Goal: Task Accomplishment & Management: Complete application form

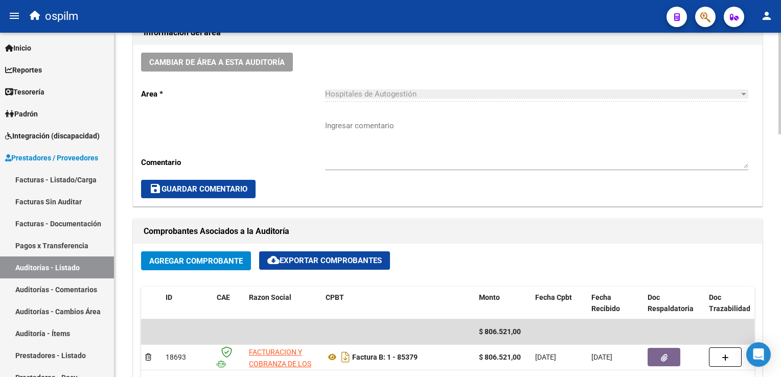
scroll to position [105, 0]
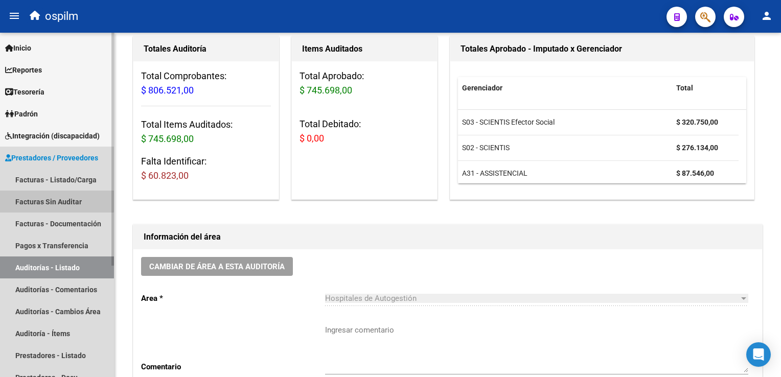
click at [47, 200] on link "Facturas Sin Auditar" at bounding box center [57, 202] width 114 height 22
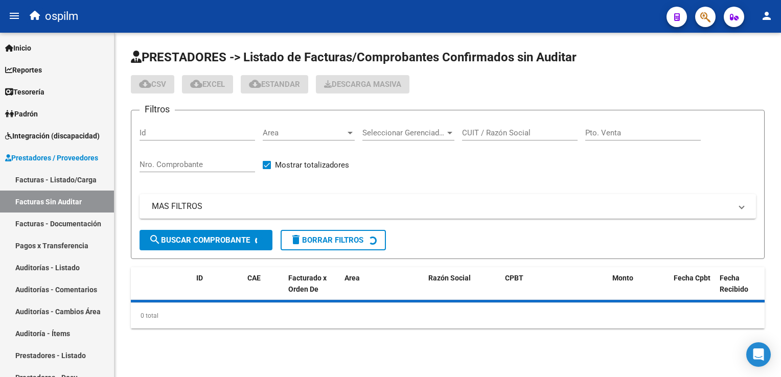
click at [190, 162] on input "Nro. Comprobante" at bounding box center [198, 164] width 116 height 9
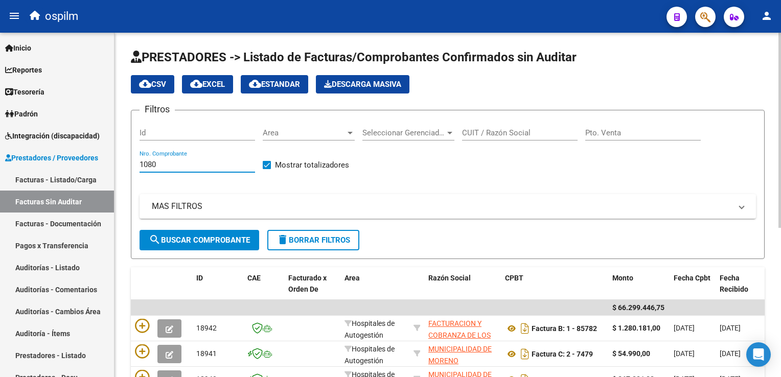
type input "1080"
click at [178, 242] on span "search Buscar Comprobante" at bounding box center [199, 240] width 101 height 9
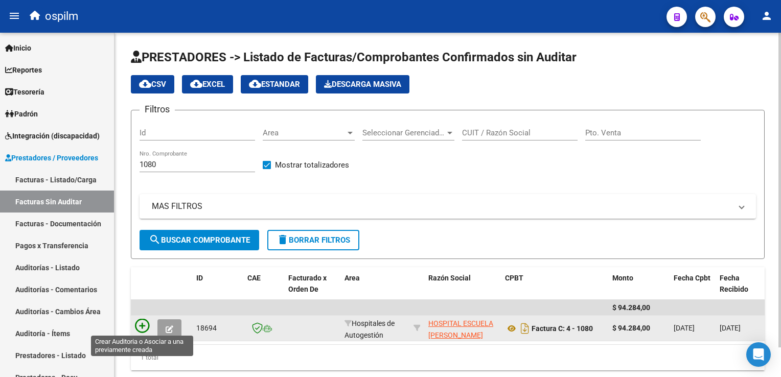
click at [141, 325] on icon at bounding box center [142, 326] width 14 height 14
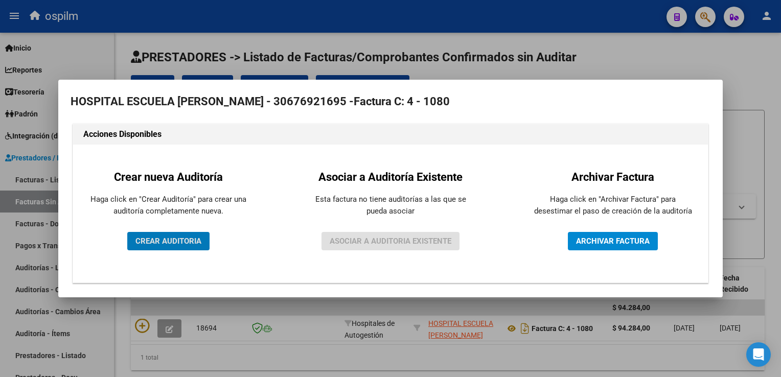
click at [173, 246] on span "CREAR AUDITORIA" at bounding box center [168, 241] width 66 height 9
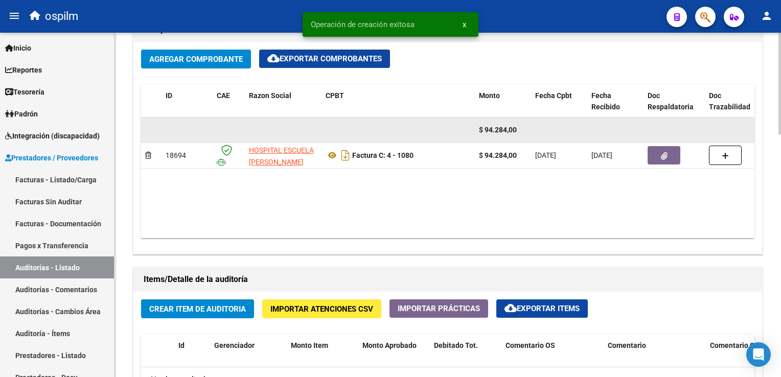
scroll to position [562, 0]
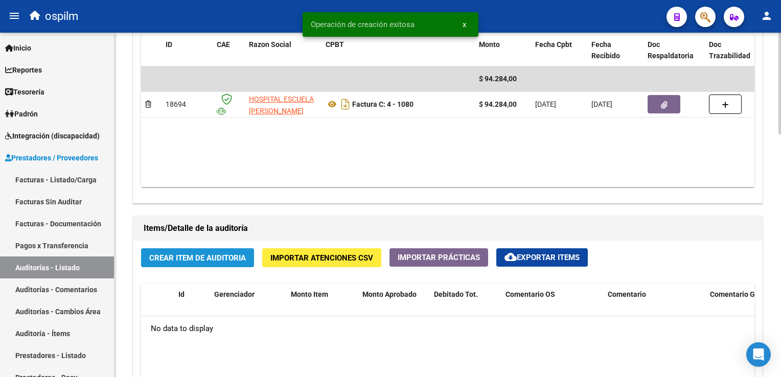
click at [175, 257] on span "Crear Item de Auditoria" at bounding box center [197, 258] width 97 height 9
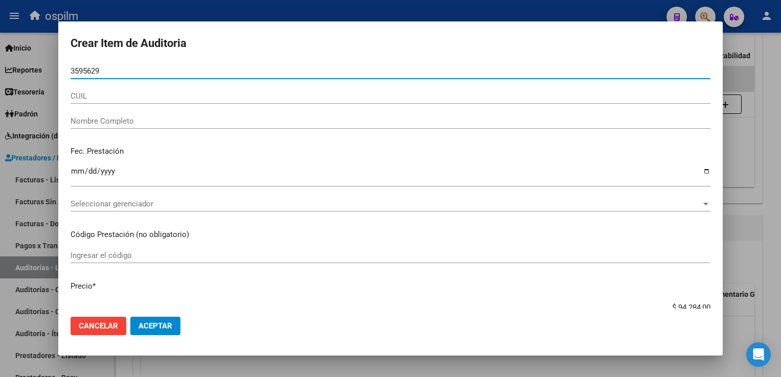
type input "35956294"
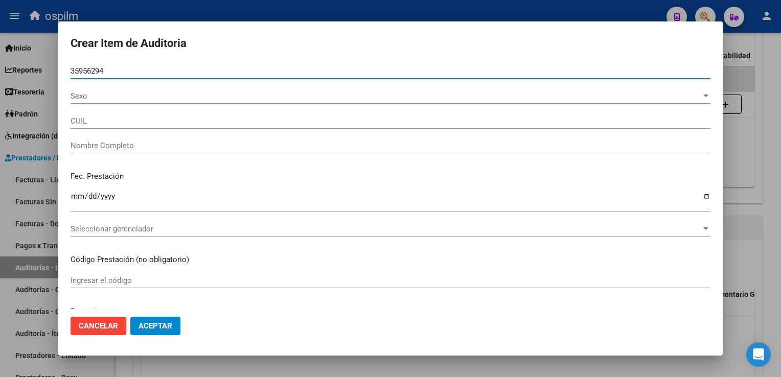
type input "20359562943"
type input "MUT , [PERSON_NAME]"
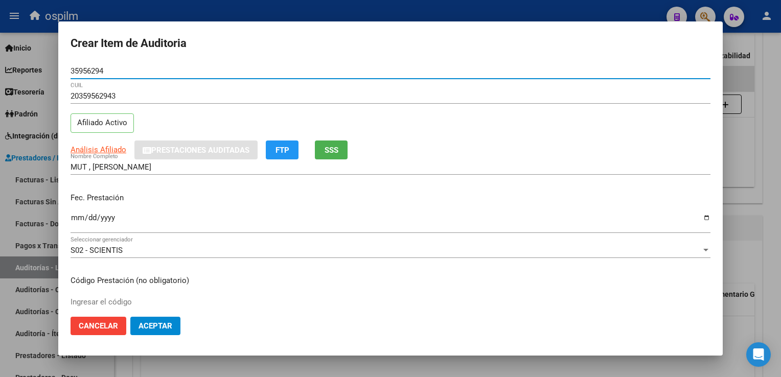
type input "35956294"
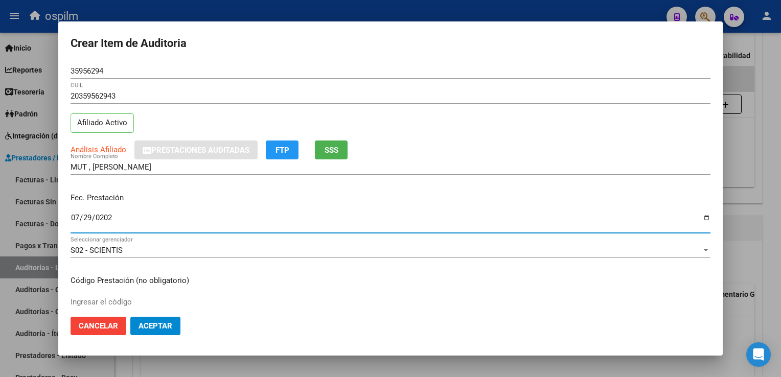
type input "[DATE]"
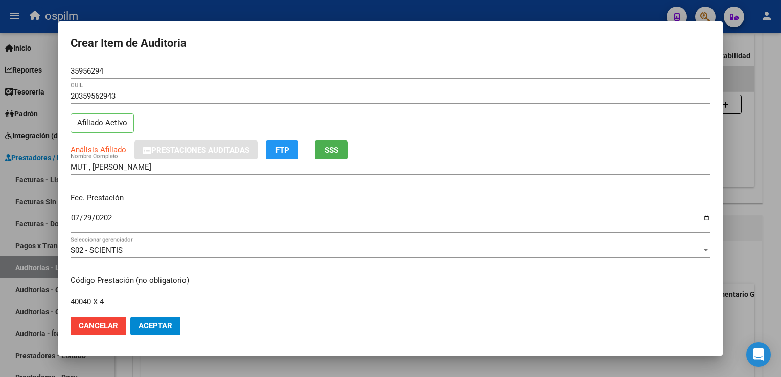
type input "40040 X 4"
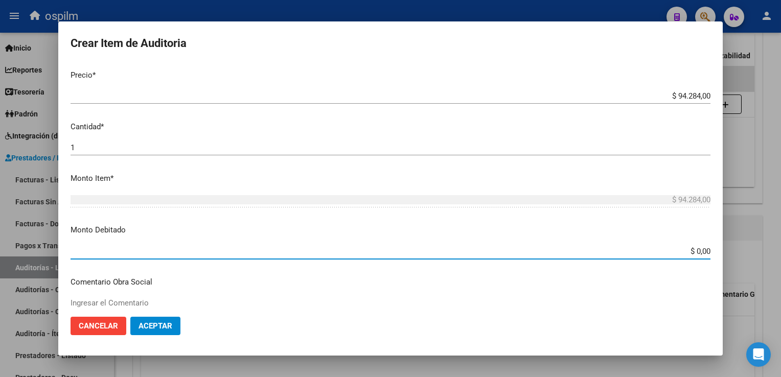
scroll to position [374, 0]
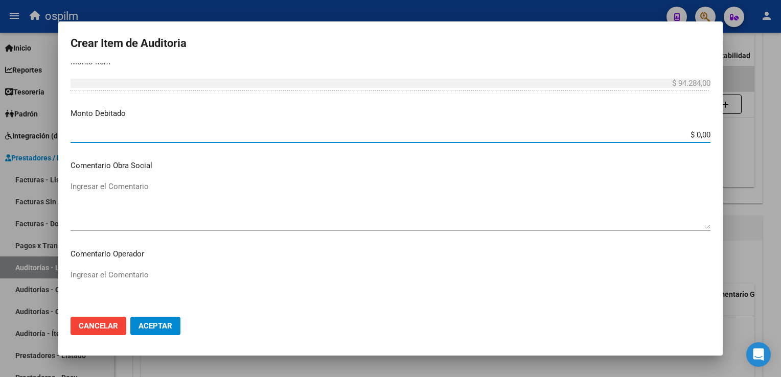
click at [166, 322] on span "Aceptar" at bounding box center [156, 326] width 34 height 9
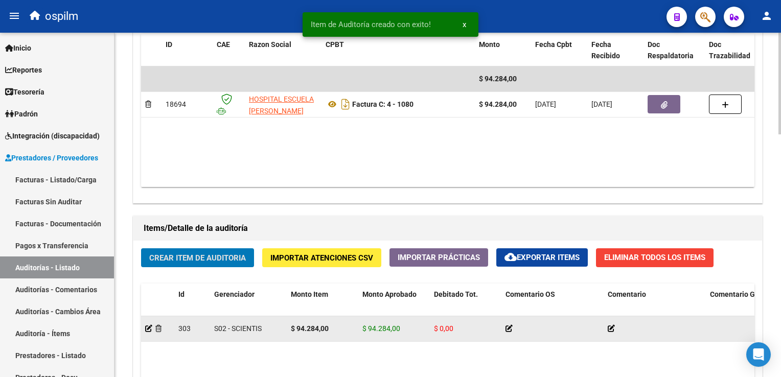
scroll to position [563, 0]
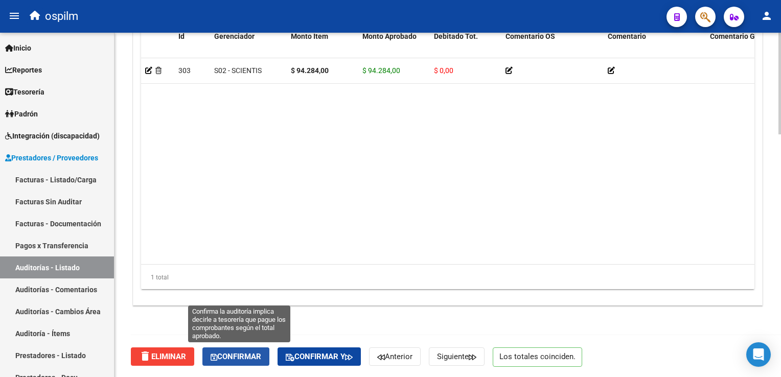
click at [252, 349] on button "Confirmar" at bounding box center [235, 357] width 67 height 18
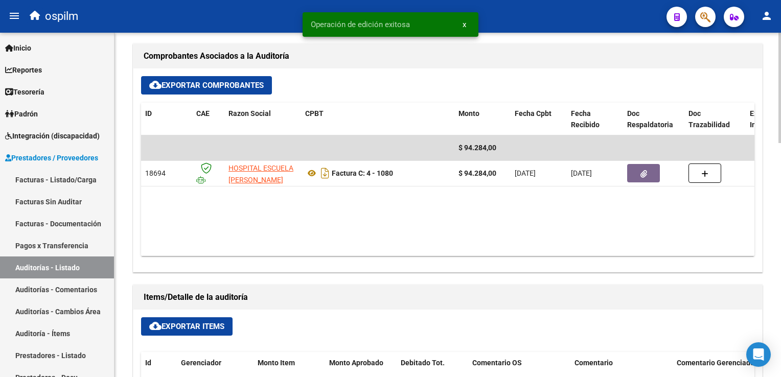
scroll to position [270, 0]
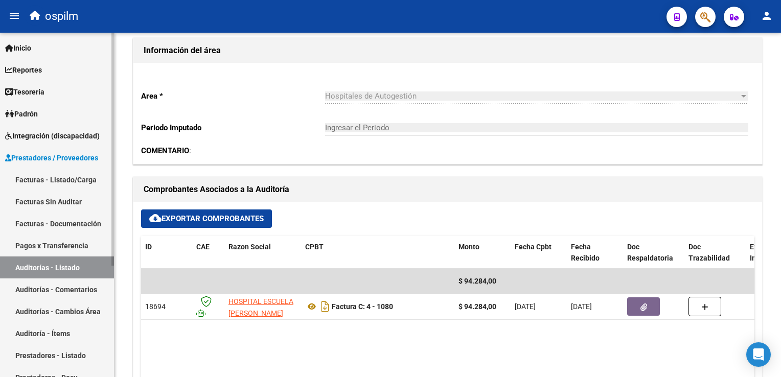
click at [55, 203] on link "Facturas Sin Auditar" at bounding box center [57, 202] width 114 height 22
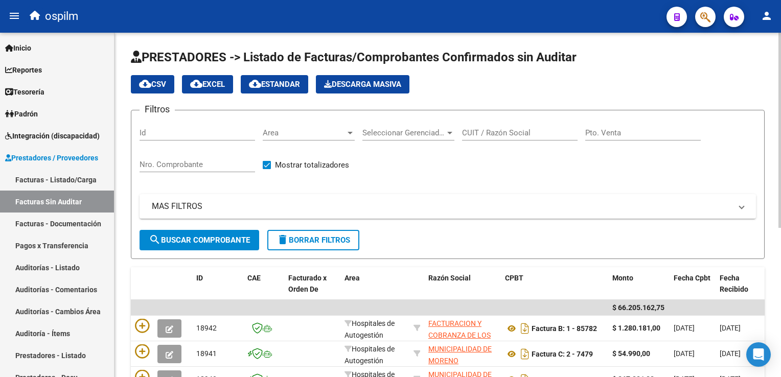
click at [170, 158] on div "Nro. Comprobante" at bounding box center [198, 161] width 116 height 22
type input "1333"
type input "0"
type input "4697"
click at [176, 234] on button "search Buscar Comprobante" at bounding box center [200, 240] width 120 height 20
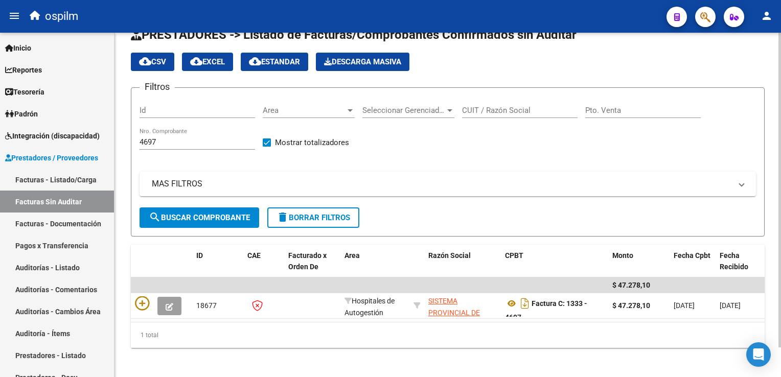
scroll to position [32, 0]
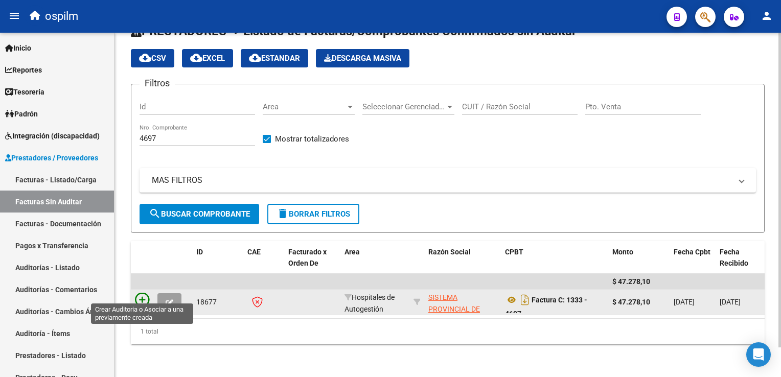
click at [139, 293] on icon at bounding box center [142, 300] width 14 height 14
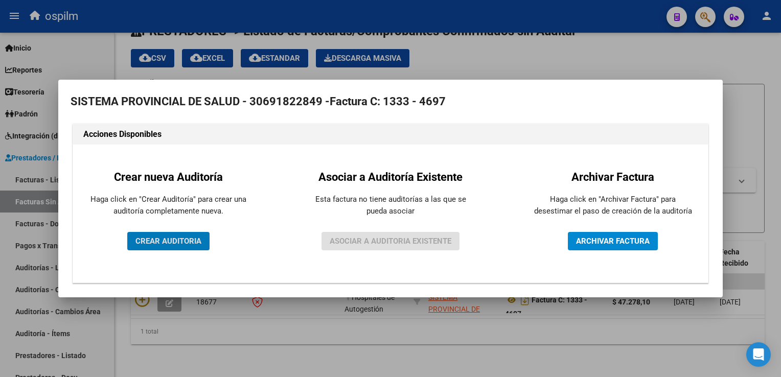
click at [186, 238] on span "CREAR AUDITORIA" at bounding box center [168, 241] width 66 height 9
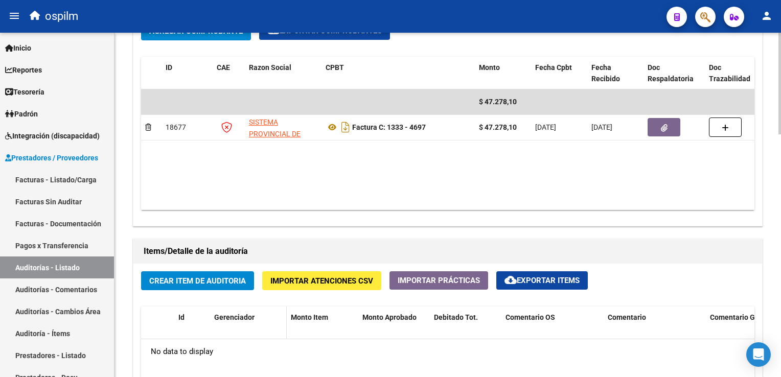
scroll to position [562, 0]
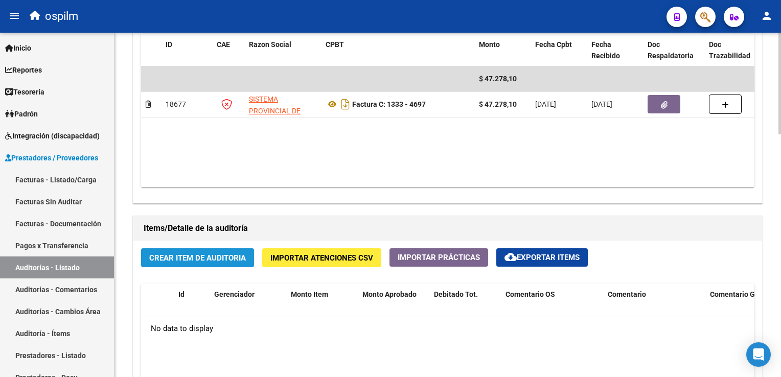
click at [212, 260] on span "Crear Item de Auditoria" at bounding box center [197, 258] width 97 height 9
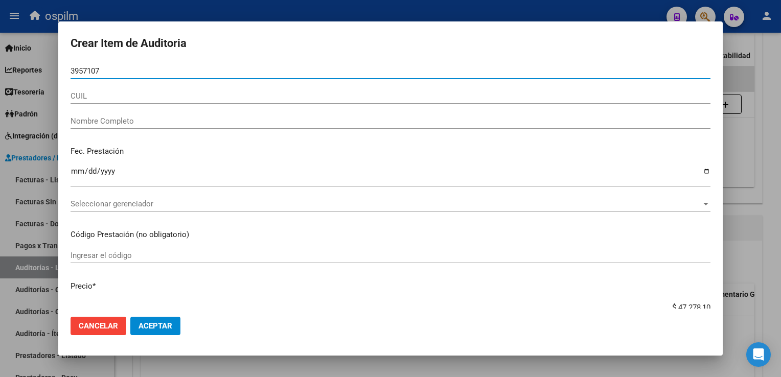
type input "39571076"
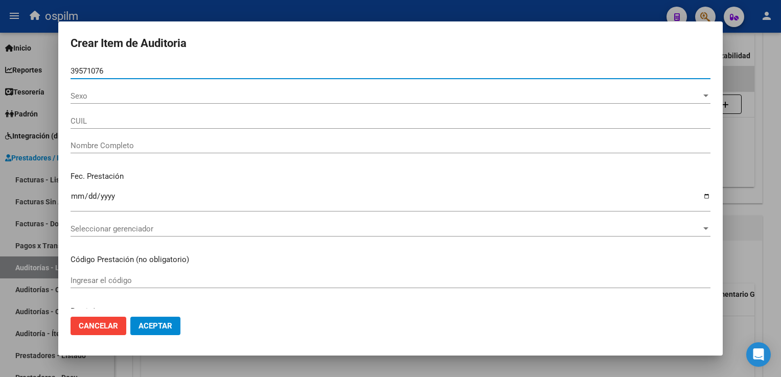
type input "20395710762"
type input "[PERSON_NAME] [PERSON_NAME]"
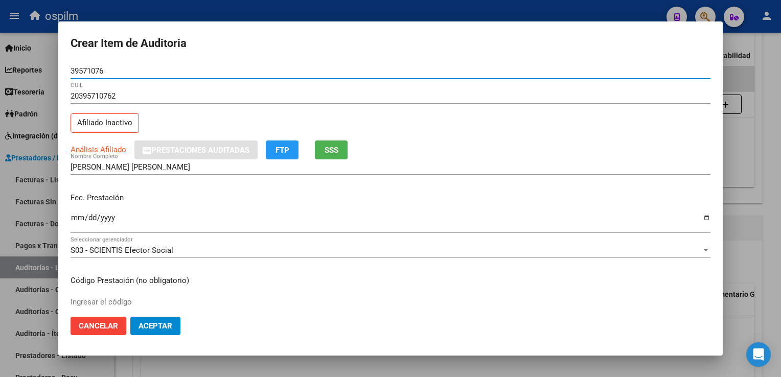
type input "39571076"
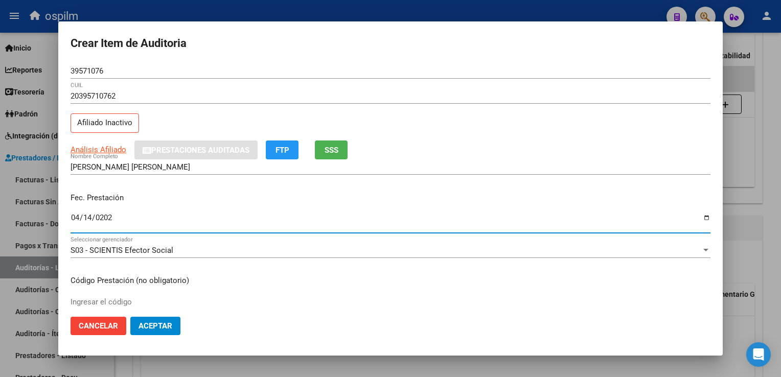
type input "[DATE]"
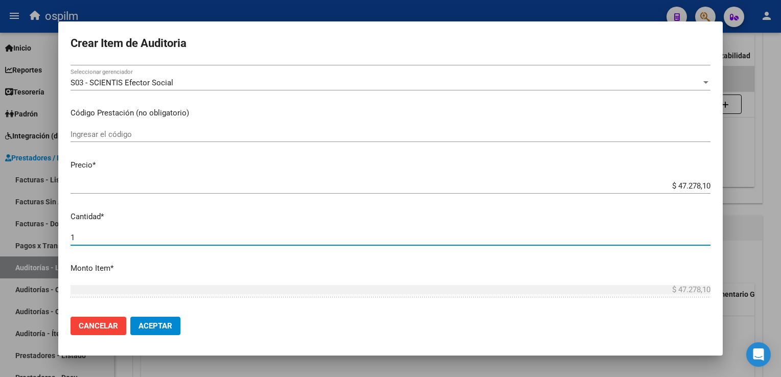
scroll to position [323, 0]
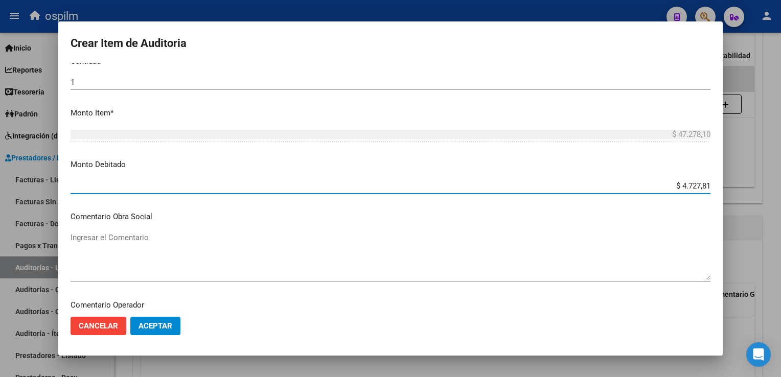
type input "$ 47.278,10"
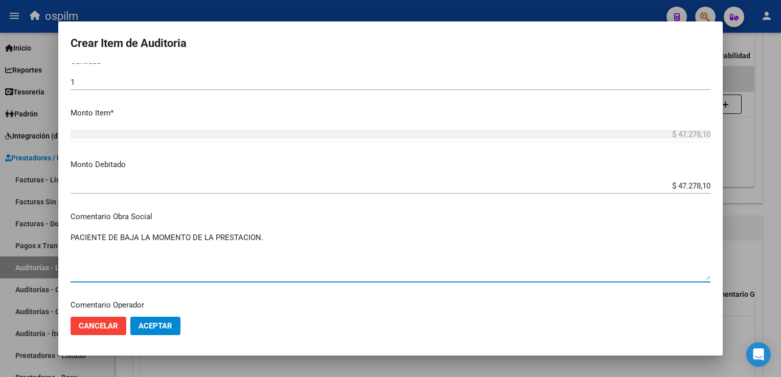
type textarea "PACIENTE DE BAJA LA MOMENTO DE LA PRESTACION."
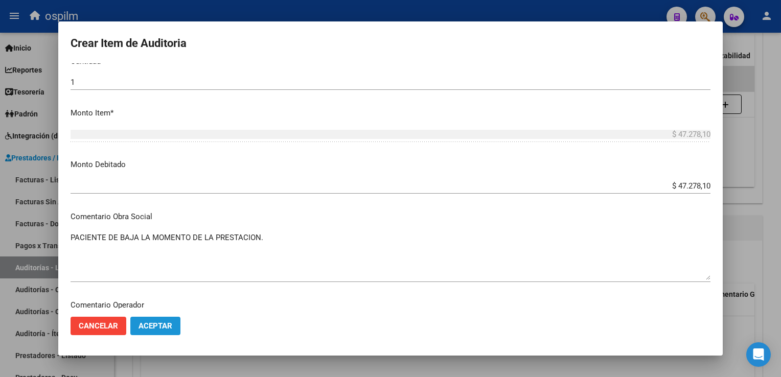
click at [164, 322] on span "Aceptar" at bounding box center [156, 326] width 34 height 9
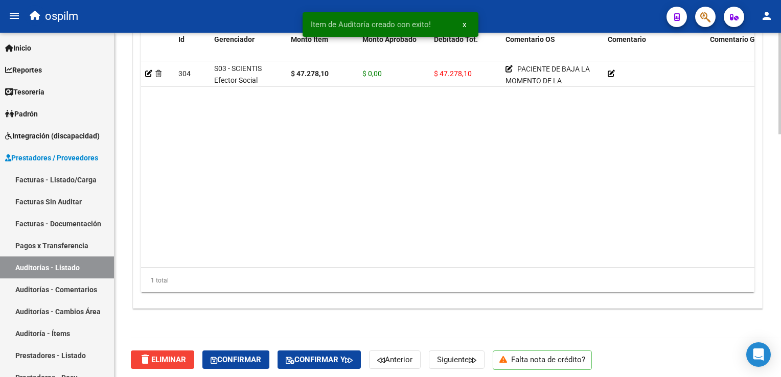
scroll to position [821, 0]
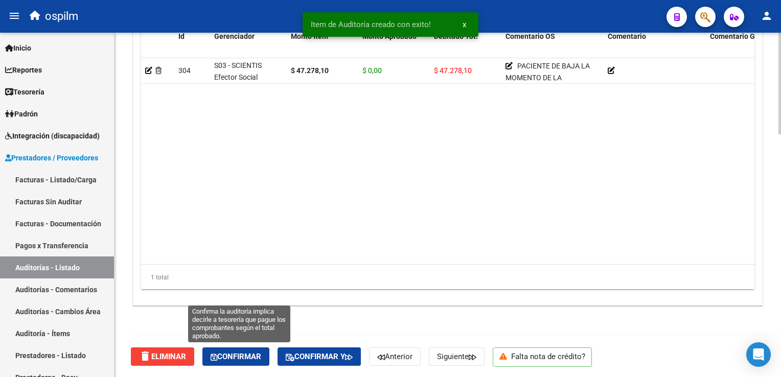
click at [253, 358] on span "Confirmar" at bounding box center [236, 356] width 51 height 9
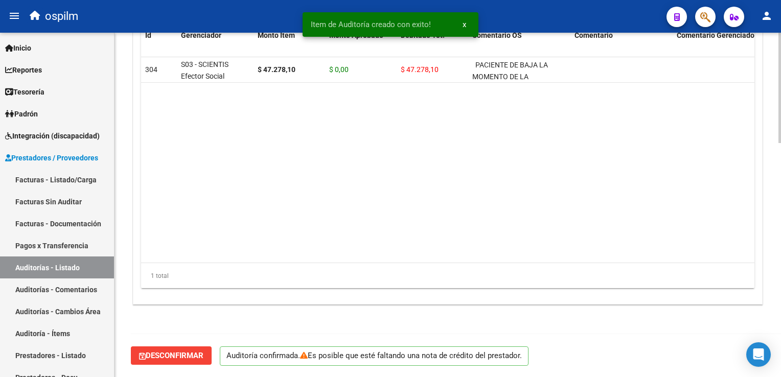
scroll to position [730, 0]
